Goal: Task Accomplishment & Management: Manage account settings

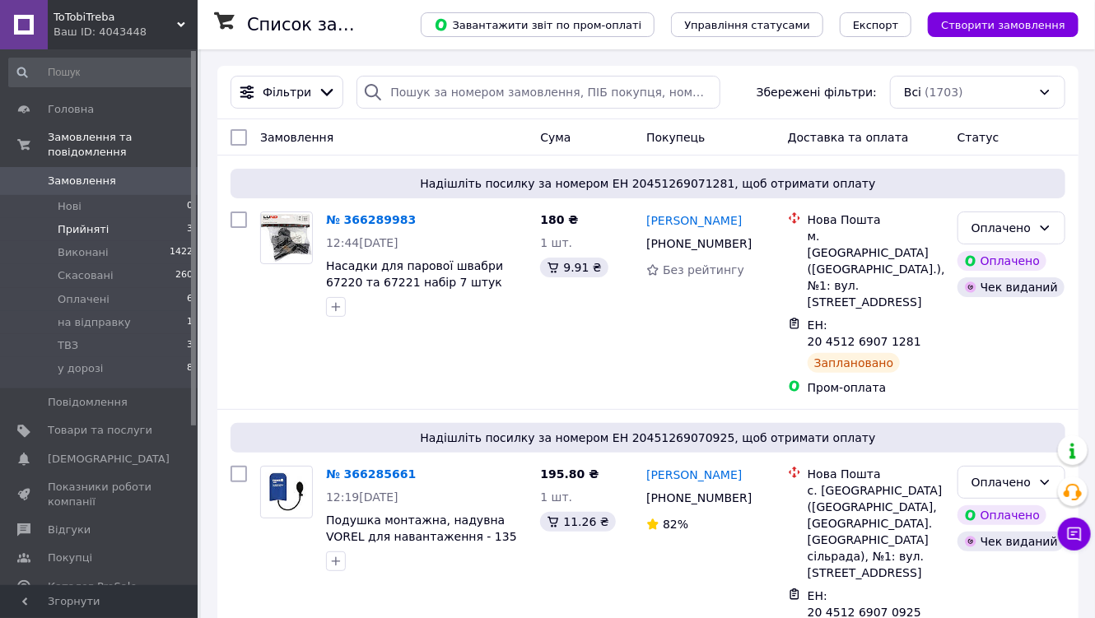
click at [82, 222] on span "Прийняті" at bounding box center [83, 229] width 51 height 15
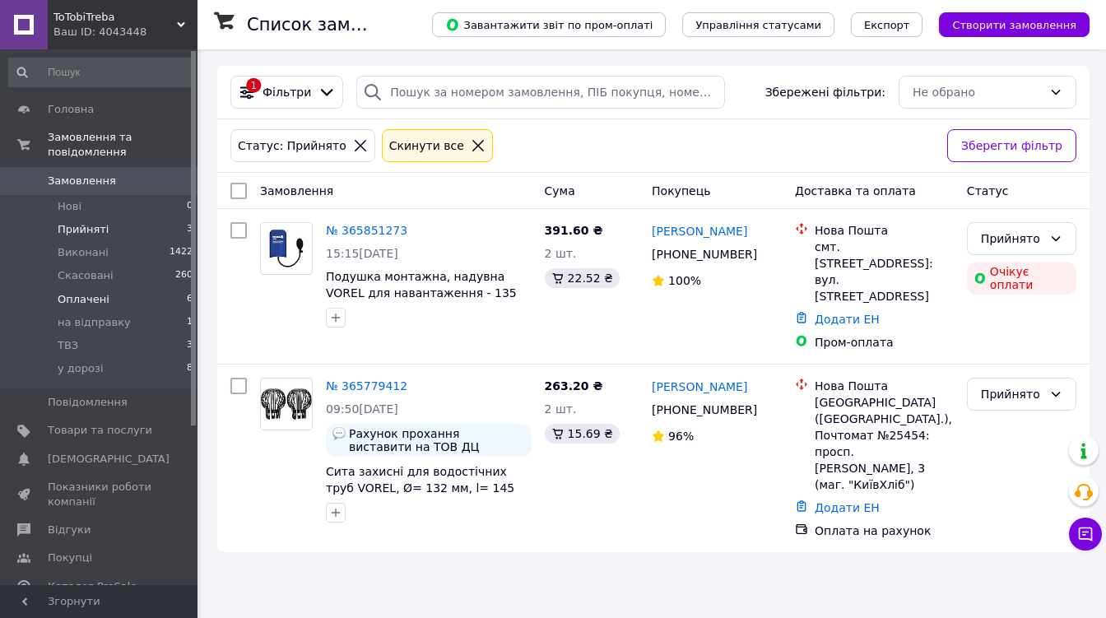
click at [75, 292] on span "Оплачені" at bounding box center [84, 299] width 52 height 15
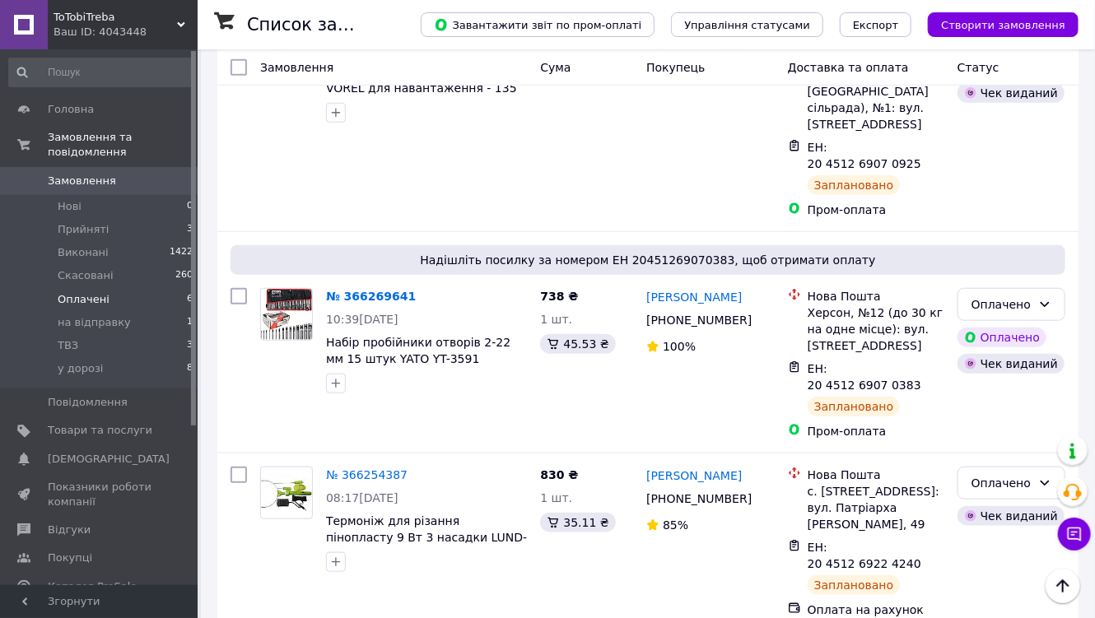
scroll to position [527, 0]
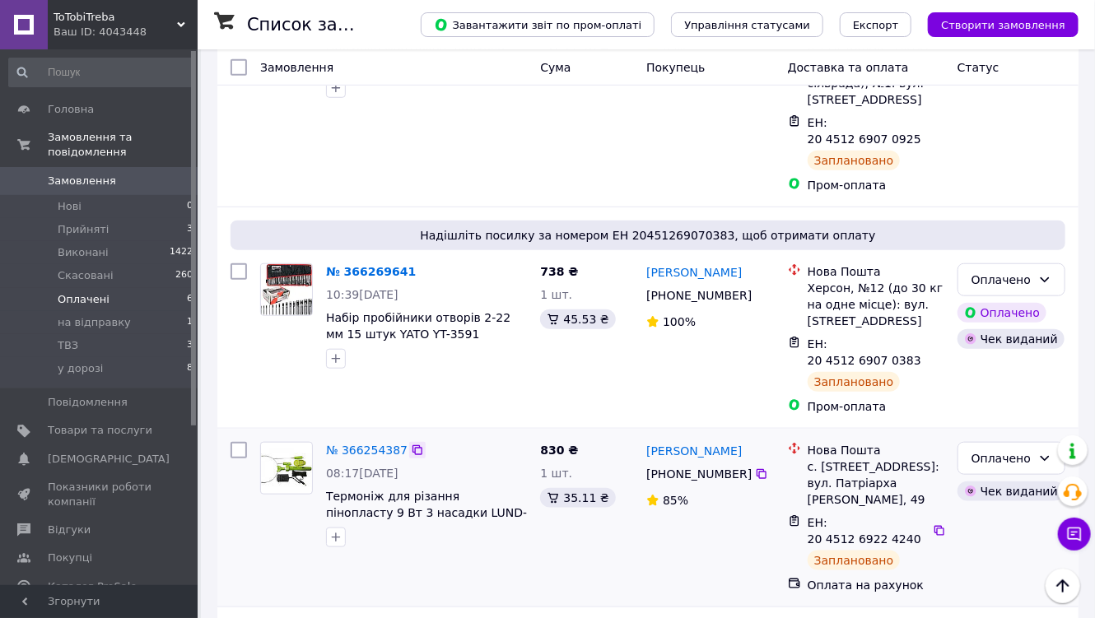
click at [411, 444] on icon at bounding box center [417, 450] width 13 height 13
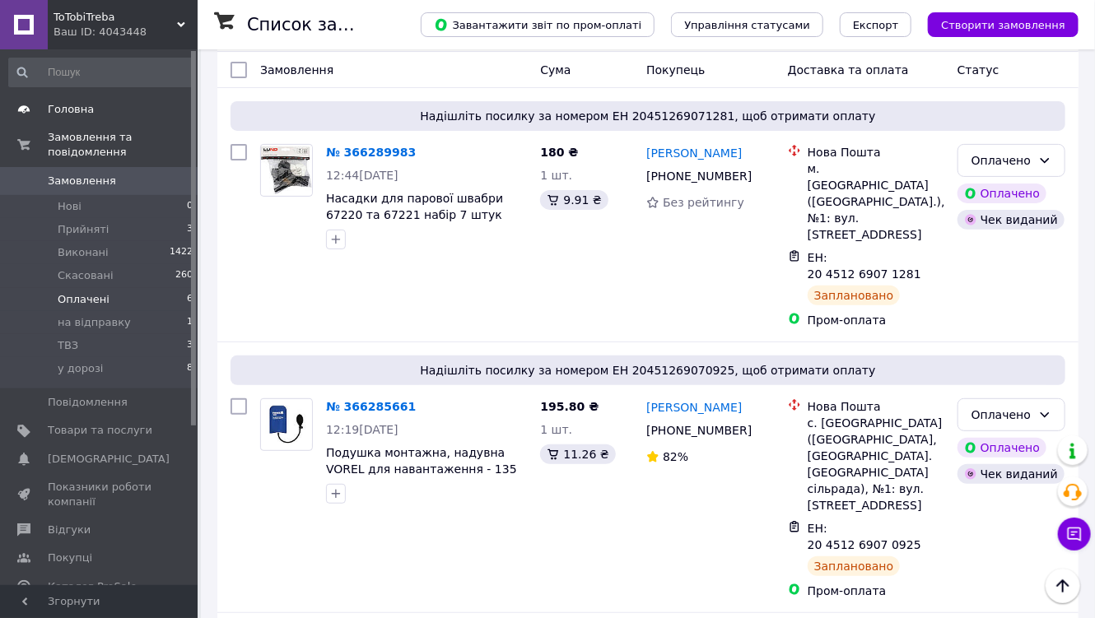
scroll to position [0, 0]
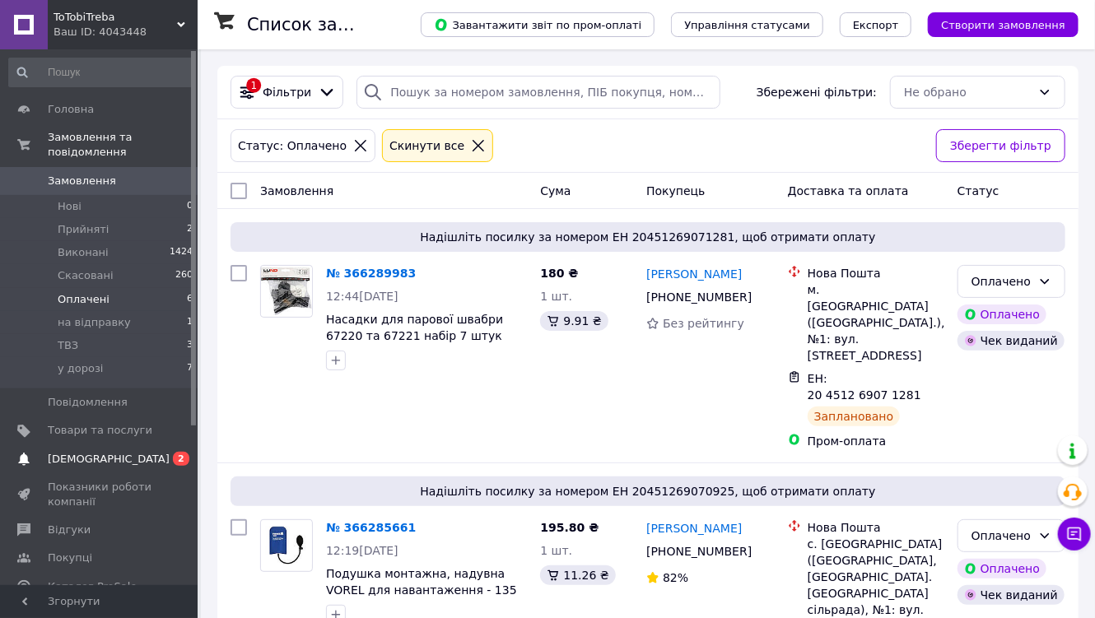
click at [67, 452] on span "[DEMOGRAPHIC_DATA]" at bounding box center [109, 459] width 122 height 15
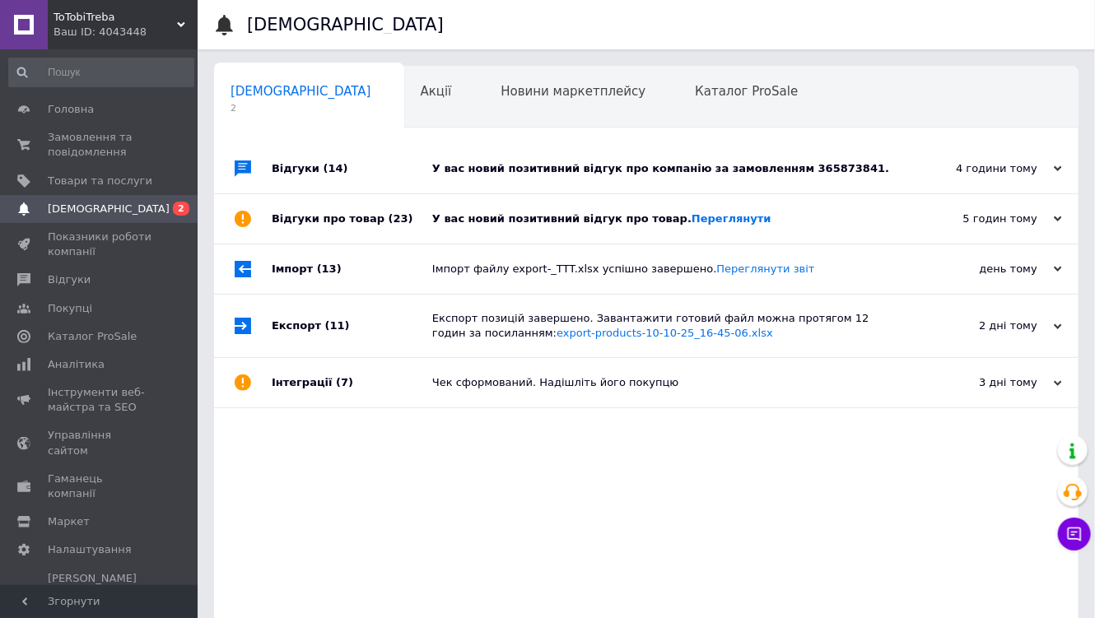
click at [548, 230] on div "У вас новий позитивний відгук про товар. Переглянути" at bounding box center [664, 218] width 465 height 49
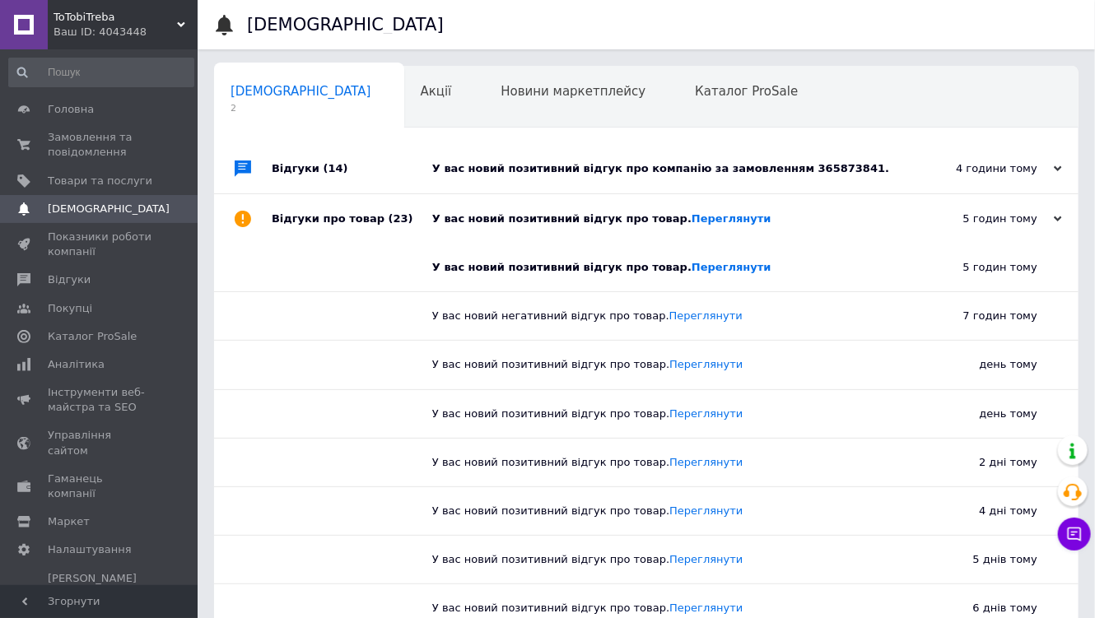
click at [566, 178] on div "У вас новий позитивний відгук про компанію за замовленням 365873841." at bounding box center [664, 168] width 465 height 49
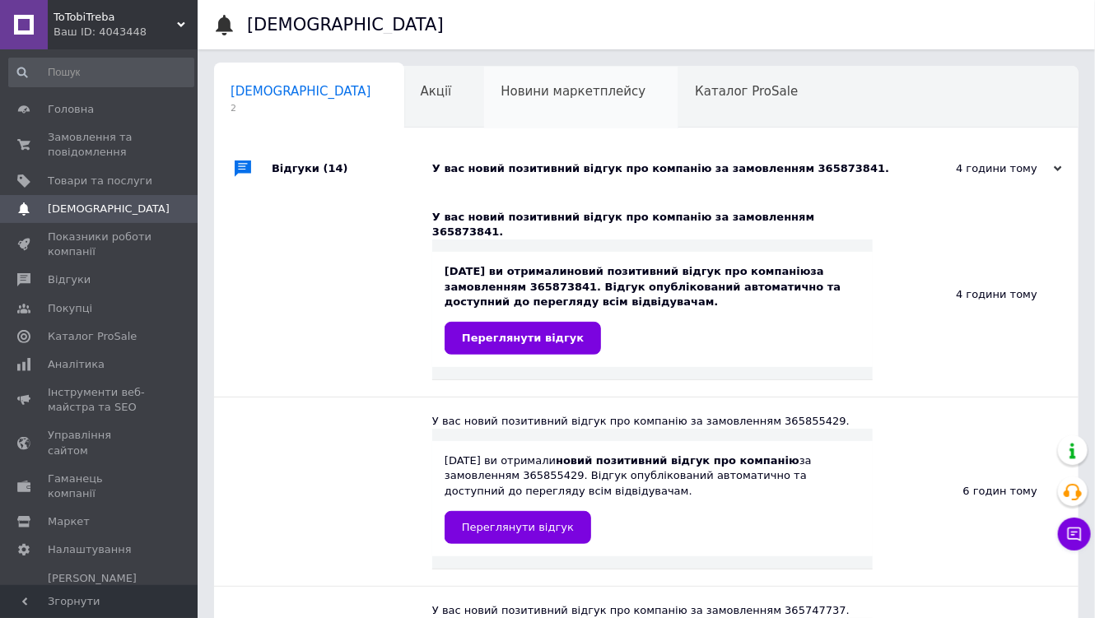
click at [491, 102] on div "Новини маркетплейсу 0" at bounding box center [581, 98] width 194 height 63
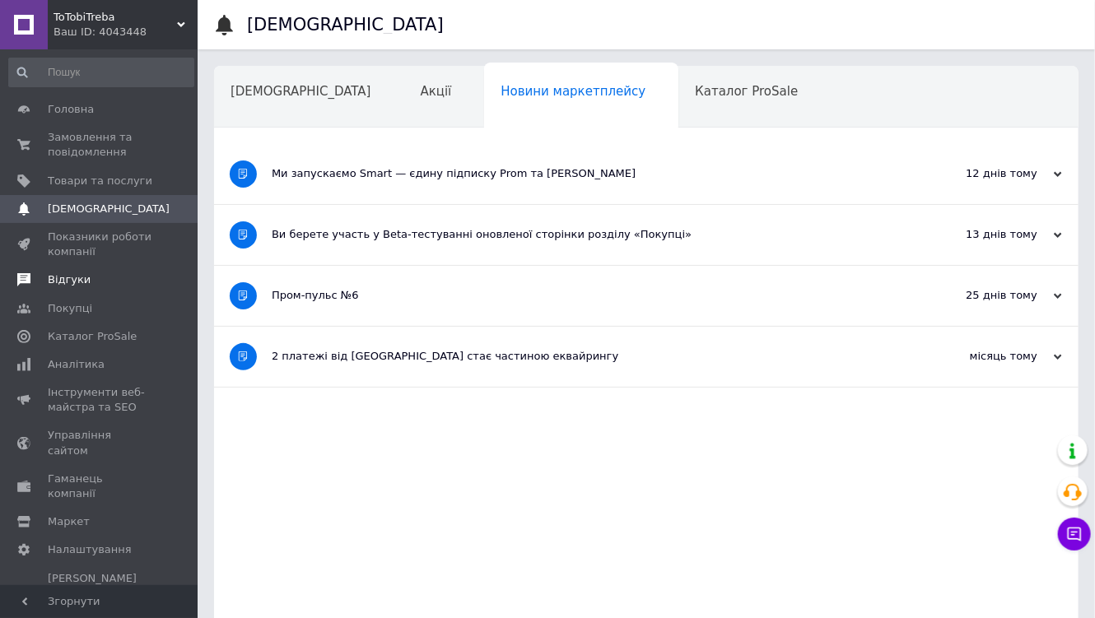
click at [66, 277] on span "Відгуки" at bounding box center [69, 280] width 43 height 15
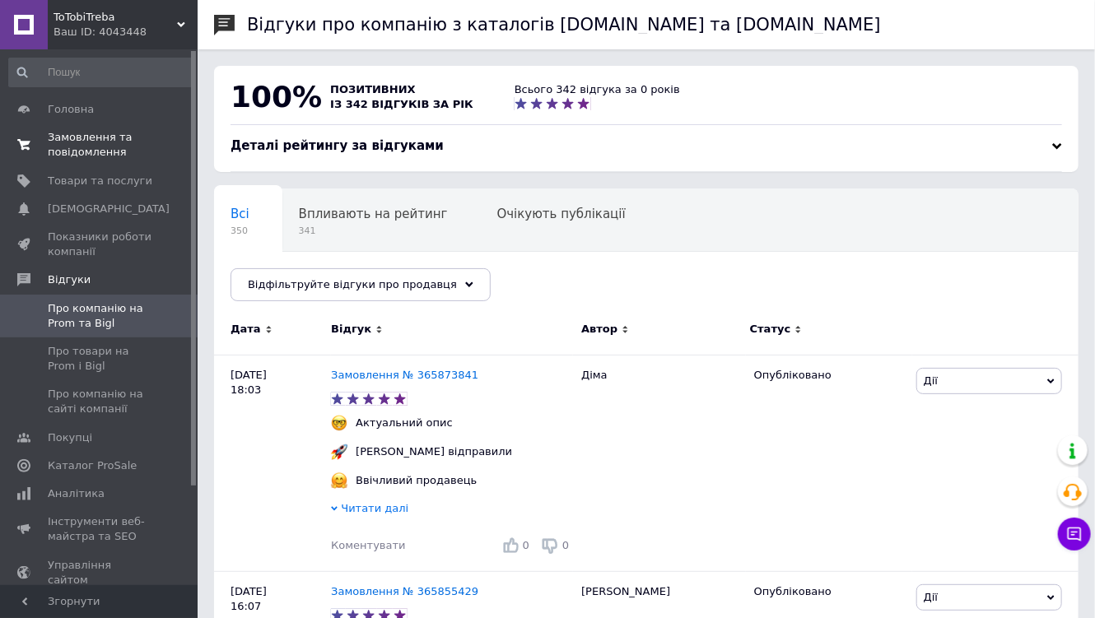
click at [88, 155] on span "Замовлення та повідомлення" at bounding box center [100, 145] width 105 height 30
